Goal: Use online tool/utility: Utilize a website feature to perform a specific function

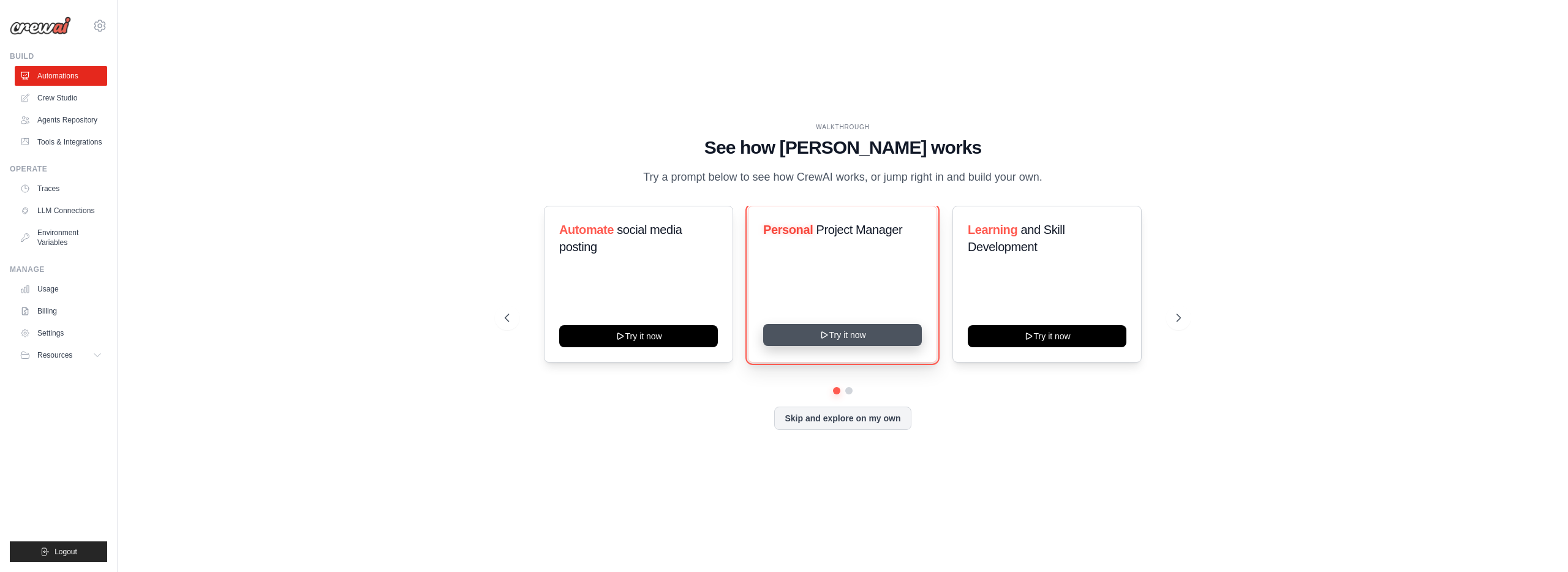
click at [881, 339] on button "Try it now" at bounding box center [842, 335] width 159 height 22
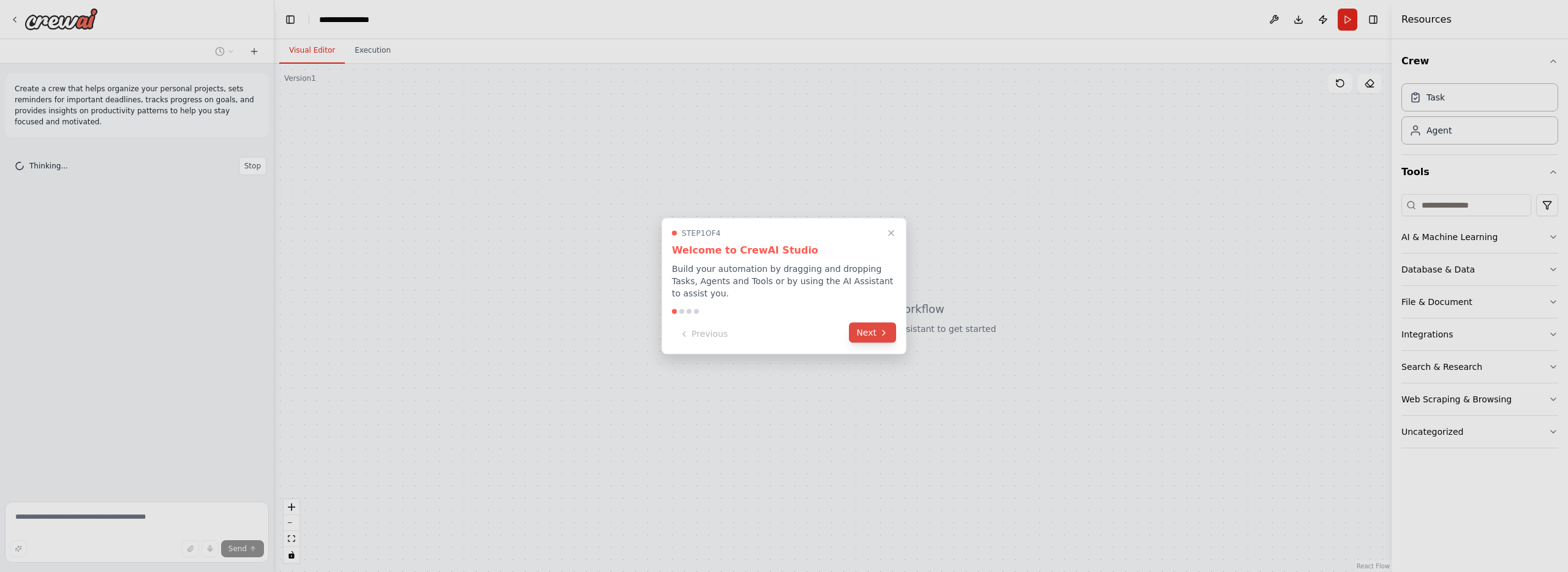
click at [877, 337] on button "Next" at bounding box center [872, 333] width 47 height 20
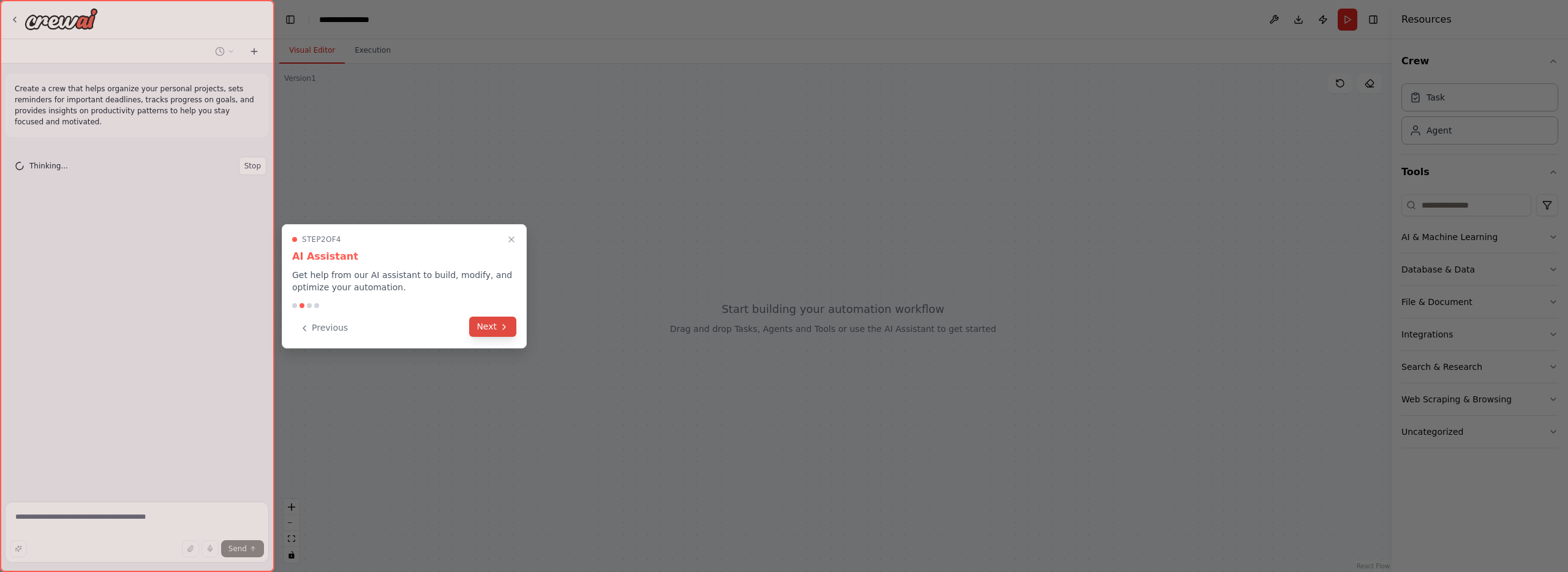
click at [487, 335] on button "Next" at bounding box center [492, 327] width 47 height 20
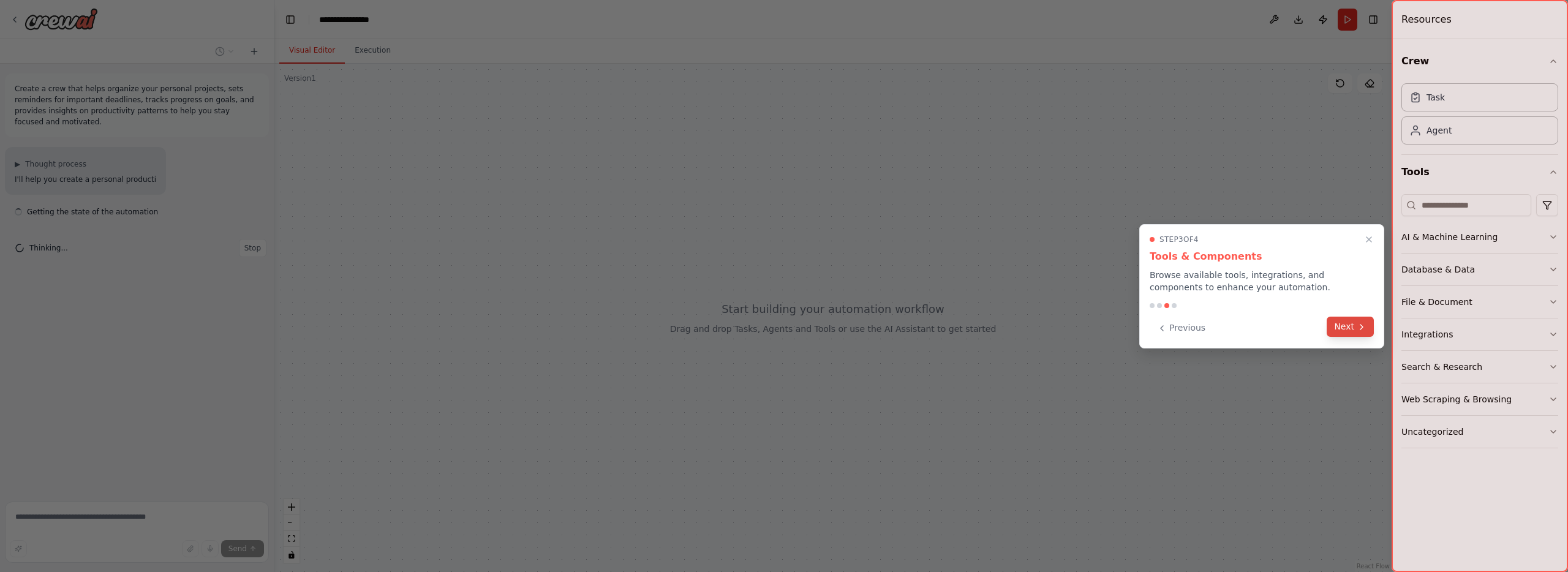
click at [1337, 323] on button "Next" at bounding box center [1350, 327] width 47 height 20
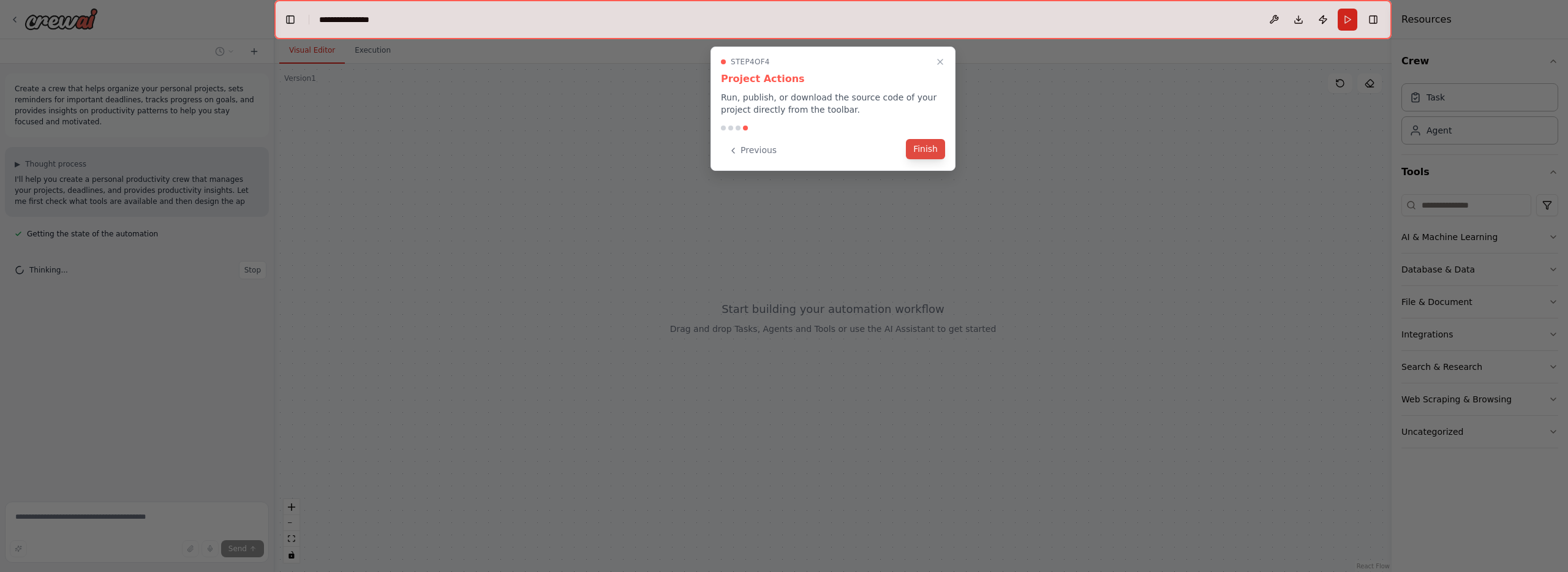
click at [920, 151] on button "Finish" at bounding box center [925, 149] width 39 height 20
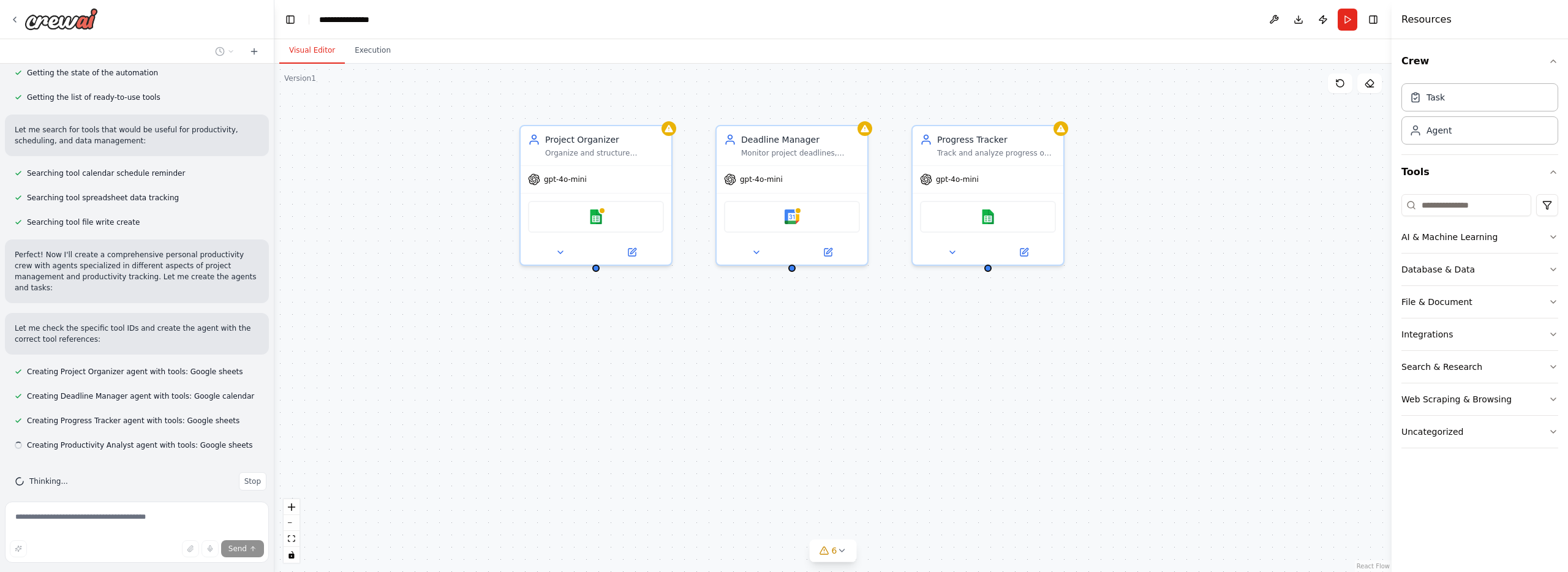
scroll to position [174, 0]
